Goal: Task Accomplishment & Management: Complete application form

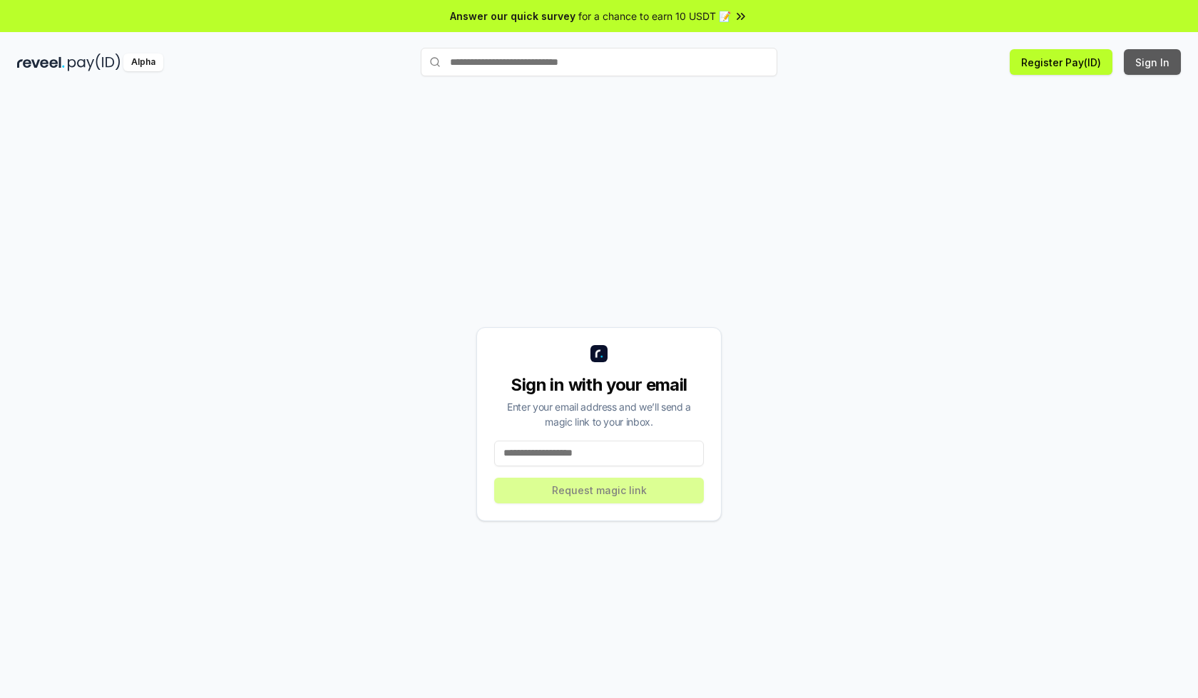
click at [1153, 62] on button "Sign In" at bounding box center [1152, 62] width 57 height 26
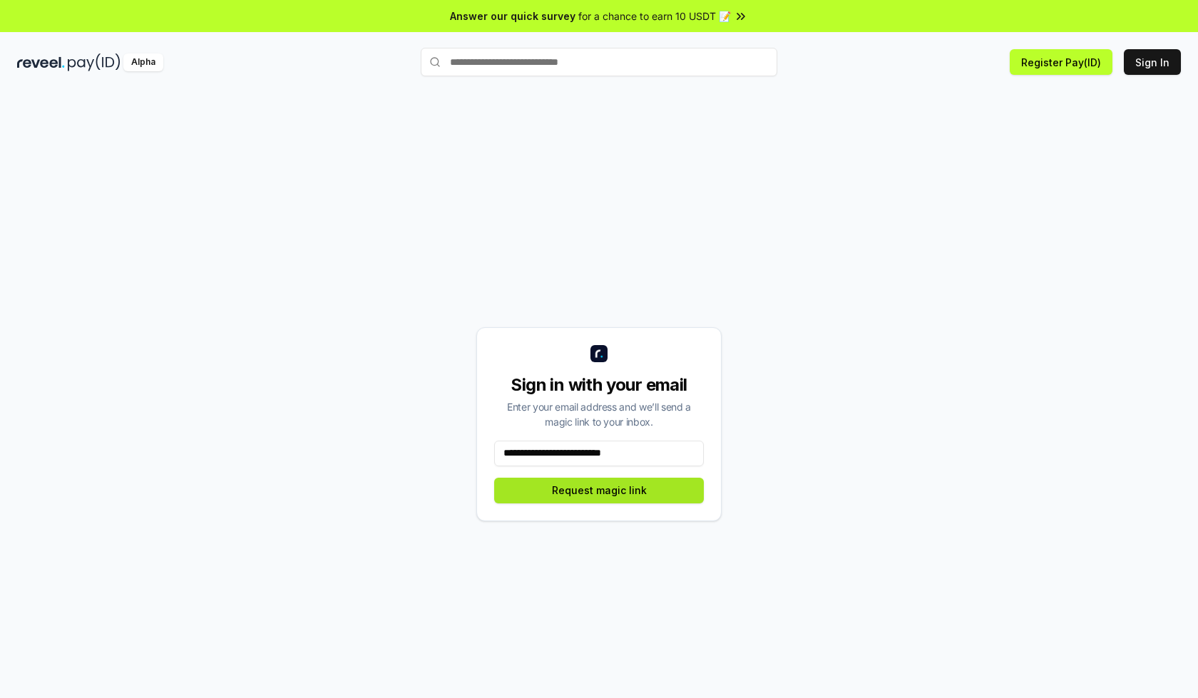
type input "**********"
click at [599, 490] on button "Request magic link" at bounding box center [599, 491] width 210 height 26
